Goal: Information Seeking & Learning: Find specific fact

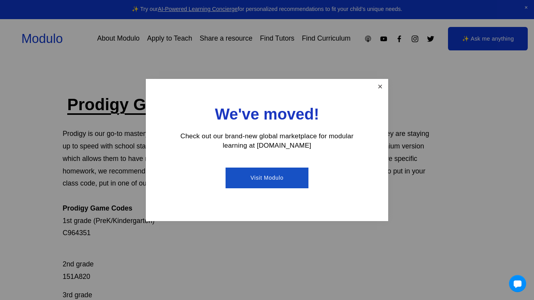
click at [378, 90] on link "Close" at bounding box center [381, 87] width 14 height 14
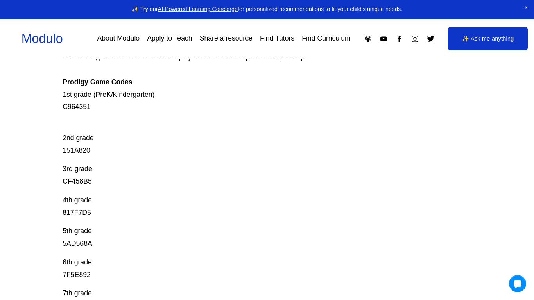
scroll to position [127, 0]
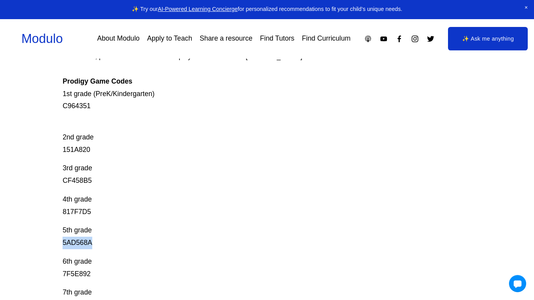
drag, startPoint x: 61, startPoint y: 243, endPoint x: 95, endPoint y: 243, distance: 34.8
click at [95, 243] on div "Prodigy Game Codes Prodigy is our go-to mastery- based tool to give kids lots o…" at bounding box center [267, 203] width 534 height 472
click at [254, 118] on div "Prodigy Game Codes Prodigy is our go-to mastery- based tool to give kids lots o…" at bounding box center [247, 155] width 368 height 376
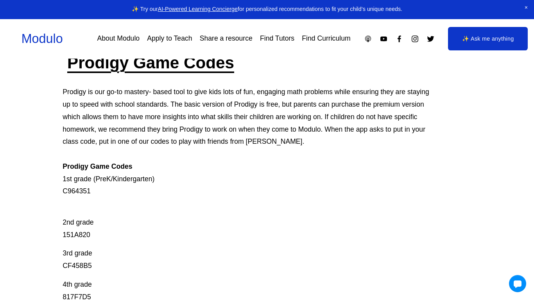
scroll to position [43, 0]
